Goal: Check status: Check status

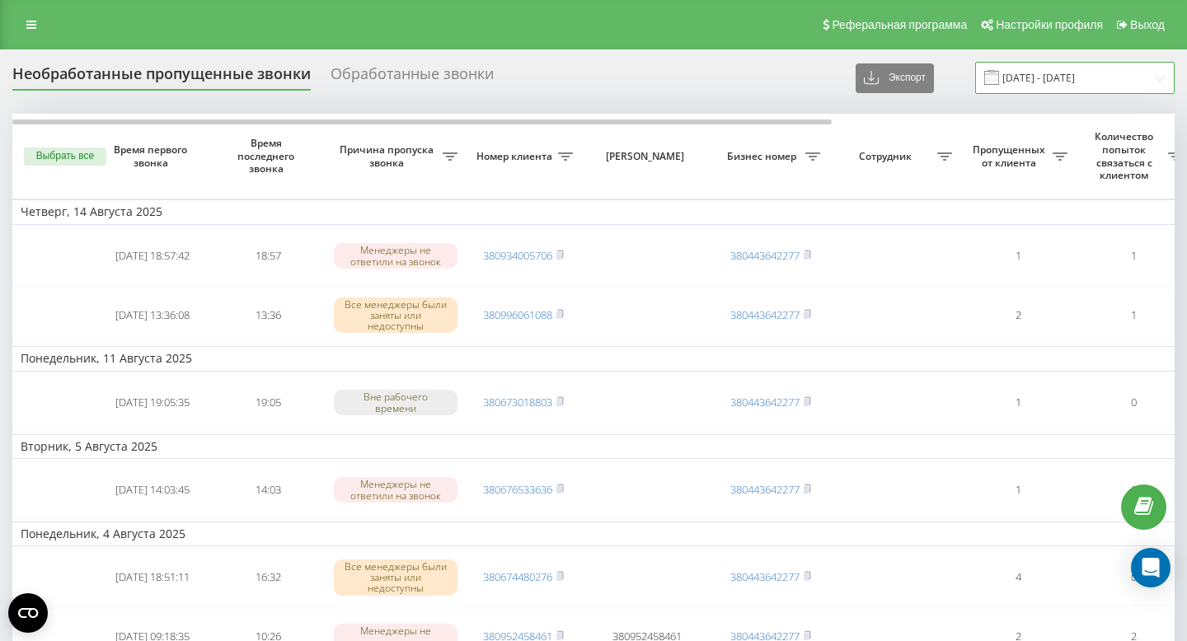
click at [1056, 62] on input "[DATE] - [DATE]" at bounding box center [1075, 78] width 200 height 32
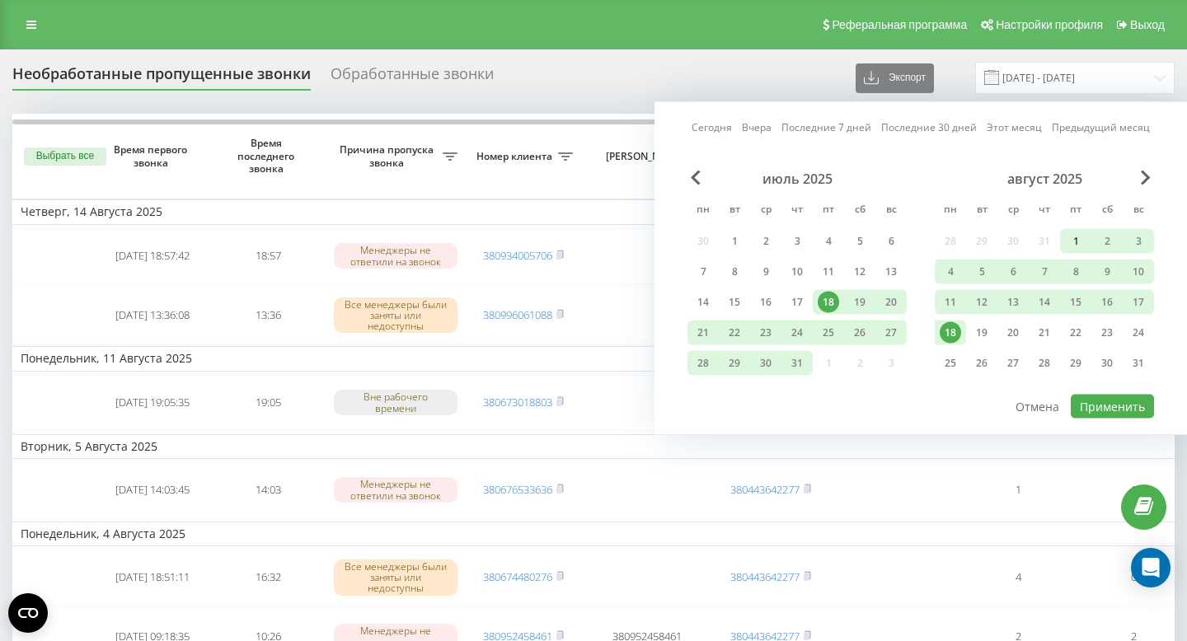
click at [1073, 241] on div "1" at bounding box center [1075, 241] width 21 height 21
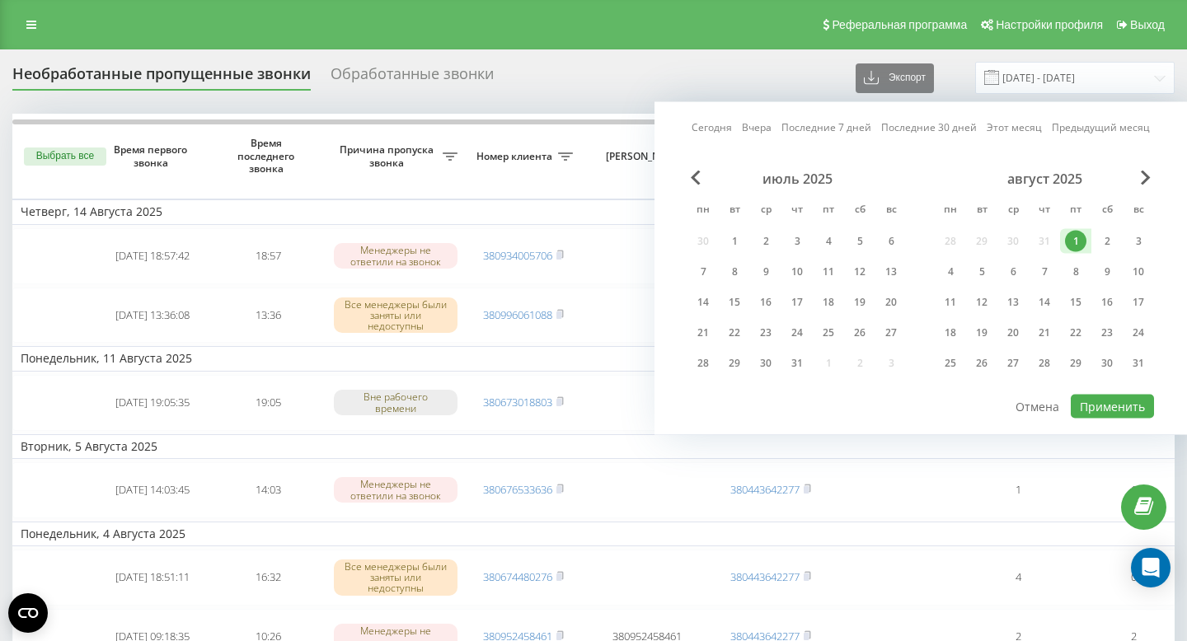
click at [1139, 350] on div "август 2025 пн вт ср чт пт сб вс 28 29 30 31 1 2 3 4 5 6 7 8 9 10 11 12 13 14 1…" at bounding box center [1044, 276] width 219 height 211
click at [1139, 360] on div "31" at bounding box center [1138, 363] width 21 height 21
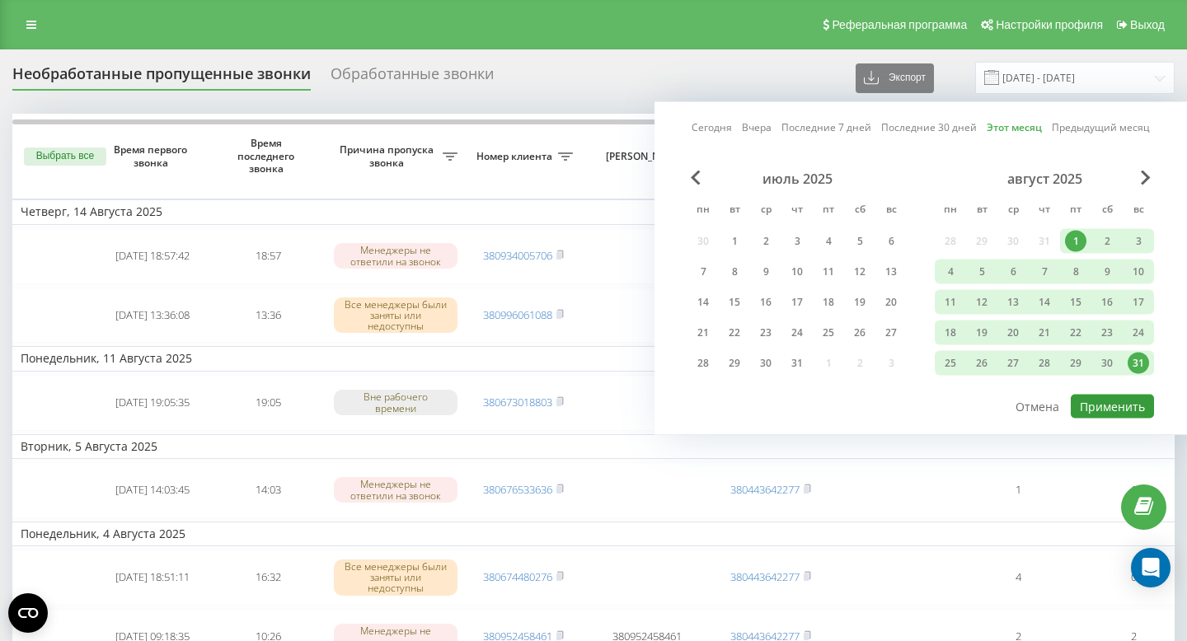
click at [1102, 399] on button "Применить" at bounding box center [1112, 407] width 83 height 24
type input "[DATE] - [DATE]"
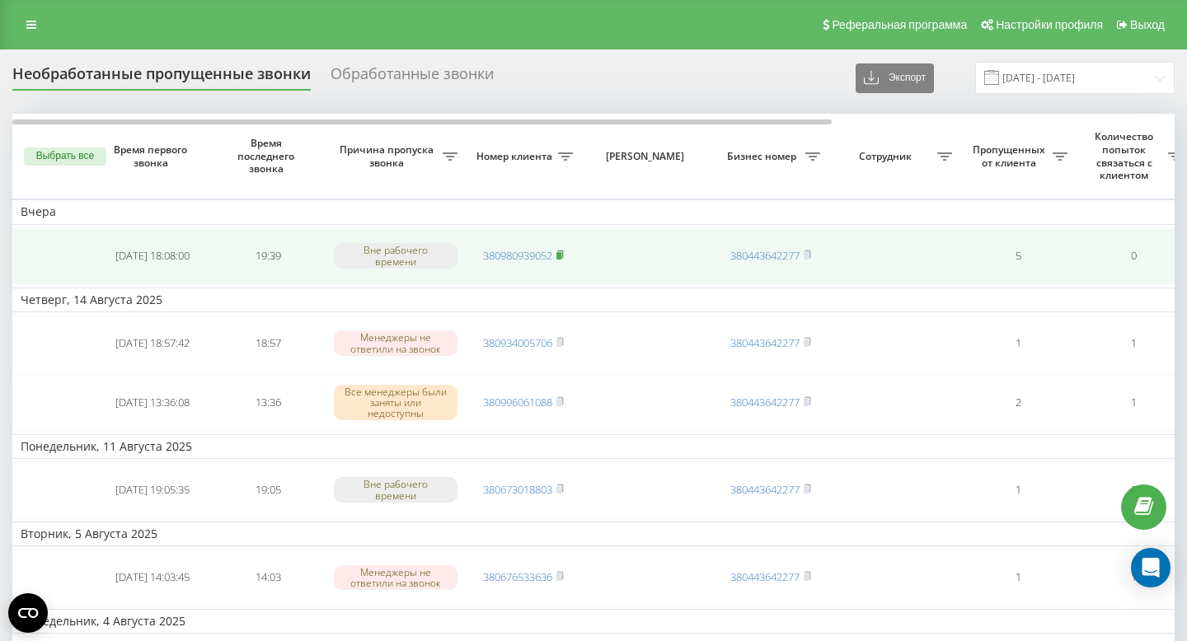
click at [561, 256] on rect at bounding box center [559, 255] width 5 height 7
click at [564, 256] on icon at bounding box center [560, 255] width 7 height 10
